Goal: Task Accomplishment & Management: Manage account settings

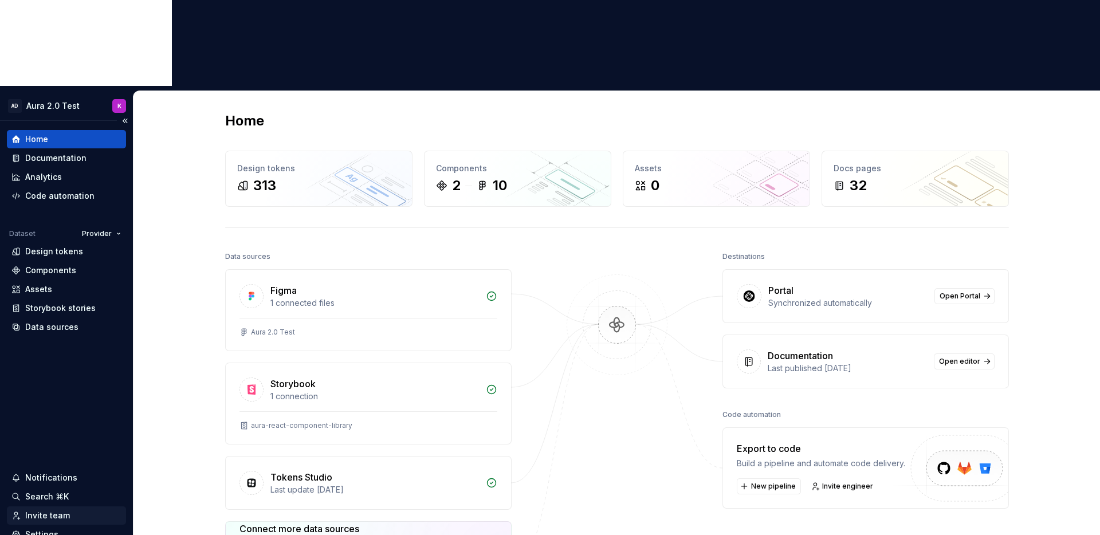
click at [44, 510] on div "Invite team" at bounding box center [47, 515] width 45 height 11
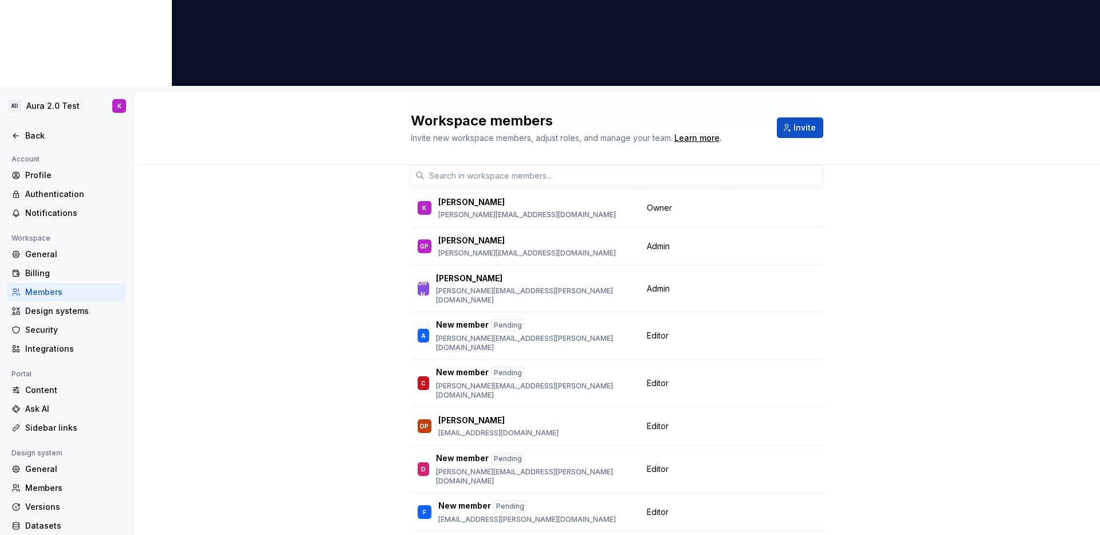
click at [246, 151] on div "19 / 20 editor seats assigned Member Workspace role K Kazuko kazuko.masaryk@res…" at bounding box center [616, 356] width 966 height 530
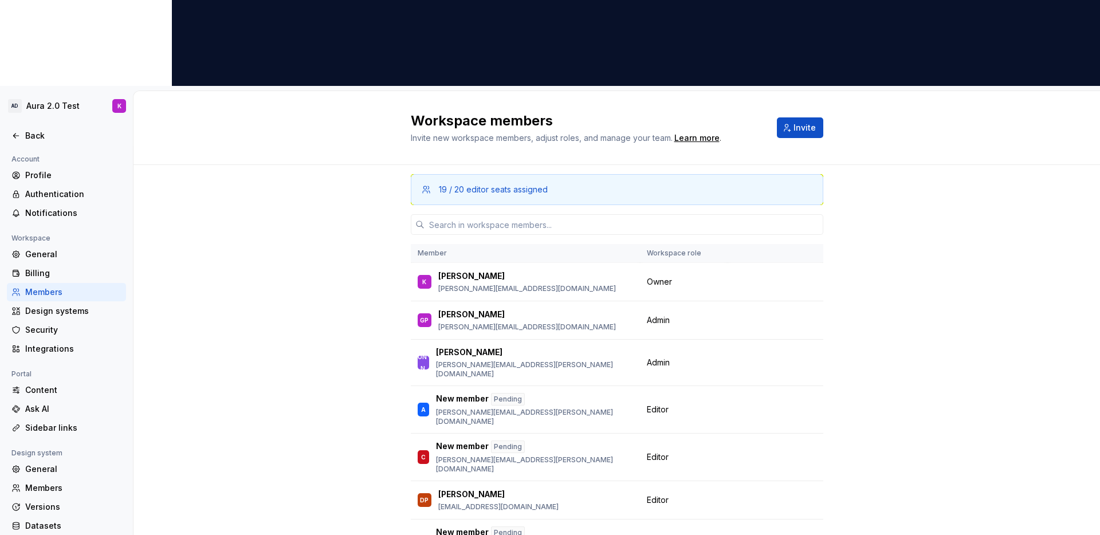
scroll to position [23, 0]
